Goal: Find specific page/section: Find specific page/section

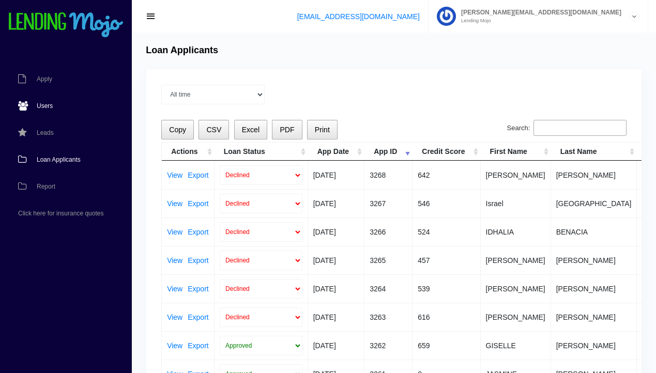
click at [48, 104] on span "Users" at bounding box center [45, 106] width 16 height 6
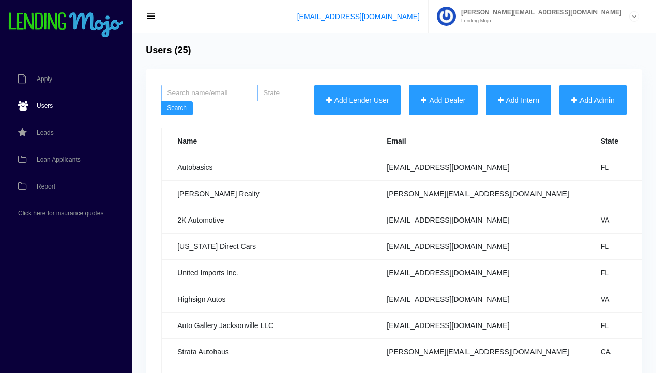
click at [191, 95] on input "search" at bounding box center [209, 93] width 97 height 17
type input "e"
type input "xclusive"
click at [161, 101] on button "Search" at bounding box center [177, 108] width 32 height 14
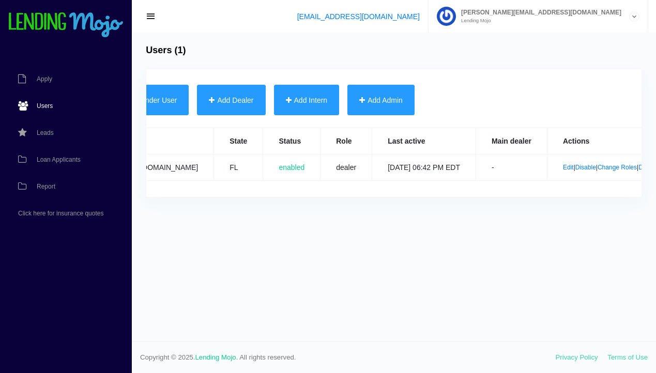
scroll to position [0, 212]
click at [562, 170] on link "Edit" at bounding box center [567, 167] width 11 height 7
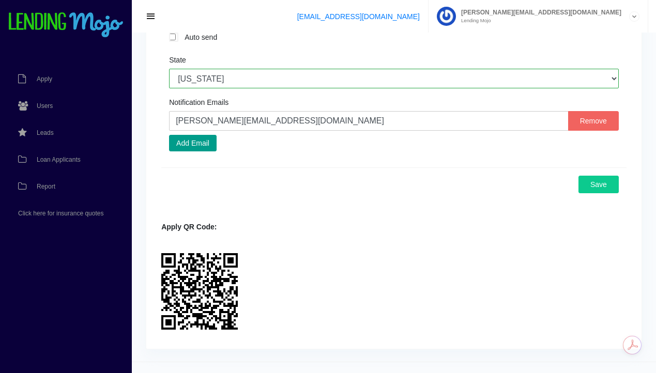
scroll to position [562, 0]
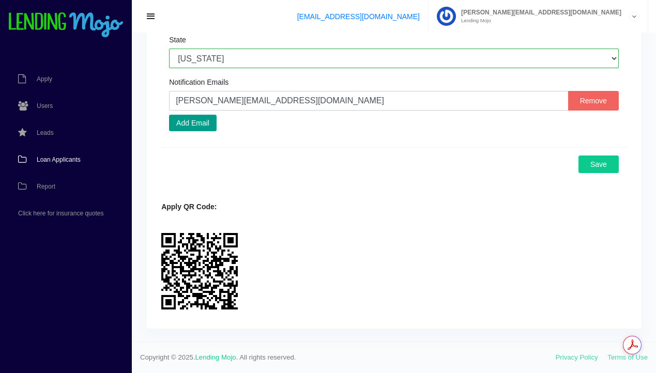
click at [55, 159] on span "Loan Applicants" at bounding box center [59, 160] width 44 height 6
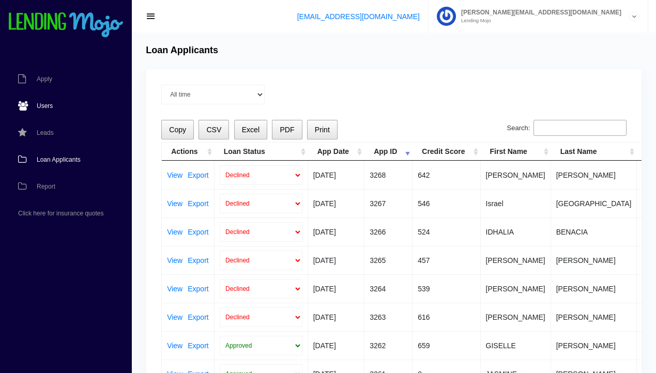
click at [46, 105] on span "Users" at bounding box center [45, 106] width 16 height 6
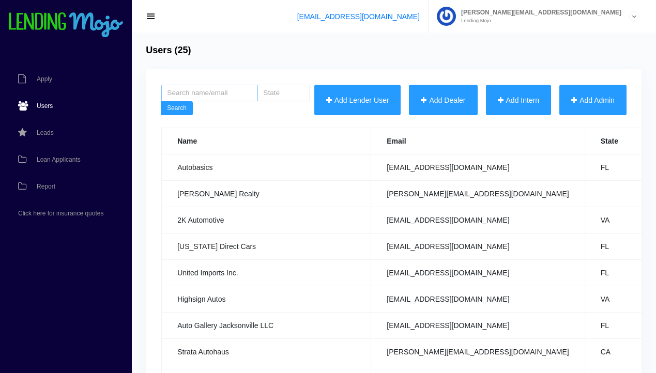
click at [214, 95] on input "search" at bounding box center [209, 93] width 97 height 17
type input "u"
type input "your kar"
click at [161, 101] on button "Search" at bounding box center [177, 108] width 32 height 14
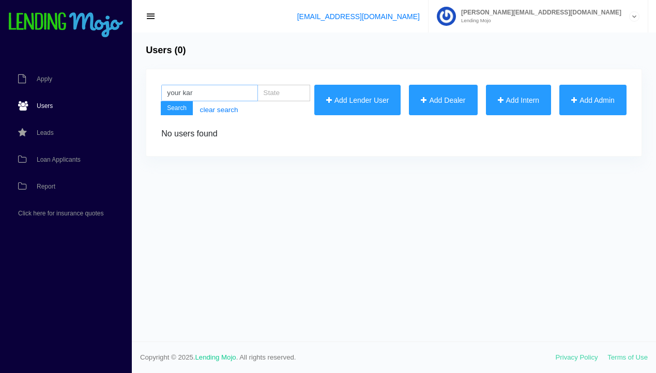
click at [218, 92] on input "your kar" at bounding box center [209, 93] width 97 height 17
type input "y"
click at [281, 93] on input "search" at bounding box center [283, 93] width 53 height 17
type input "va"
click at [161, 101] on button "Search" at bounding box center [177, 108] width 32 height 14
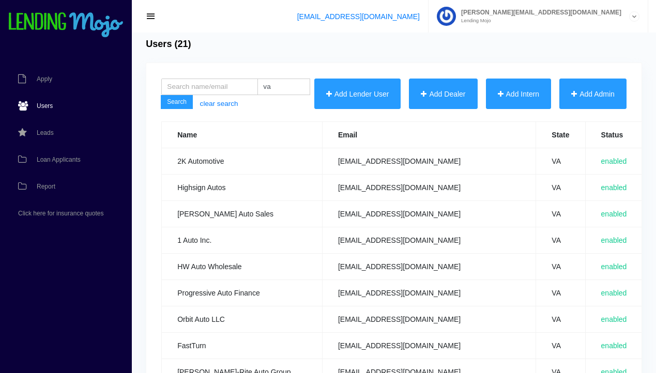
scroll to position [3, 0]
